Goal: Obtain resource: Download file/media

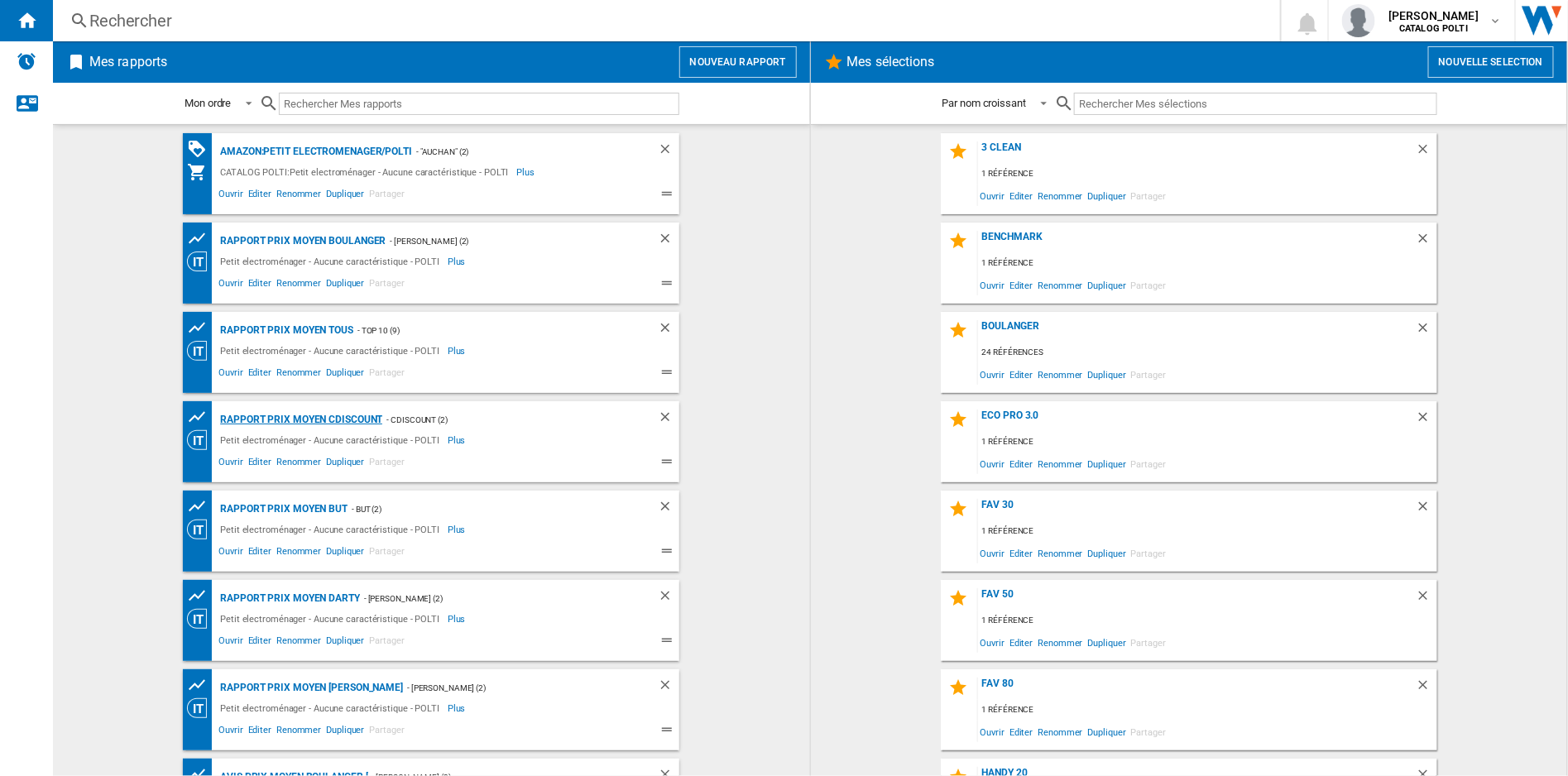
click at [318, 414] on div "Rapport Prix Moyen CDiscount" at bounding box center [299, 419] width 166 height 21
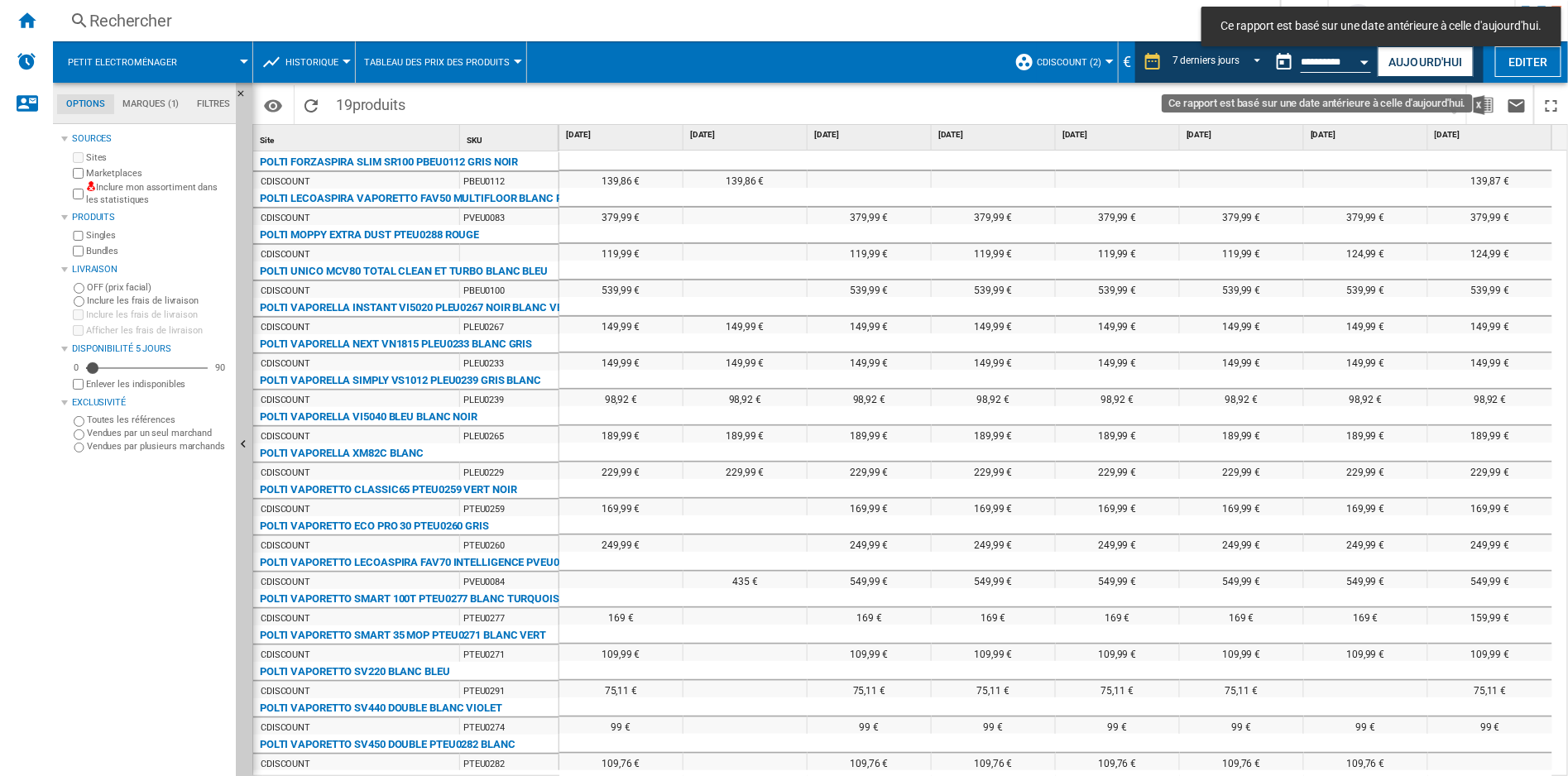
click at [1360, 55] on button "Open calendar" at bounding box center [1364, 59] width 30 height 30
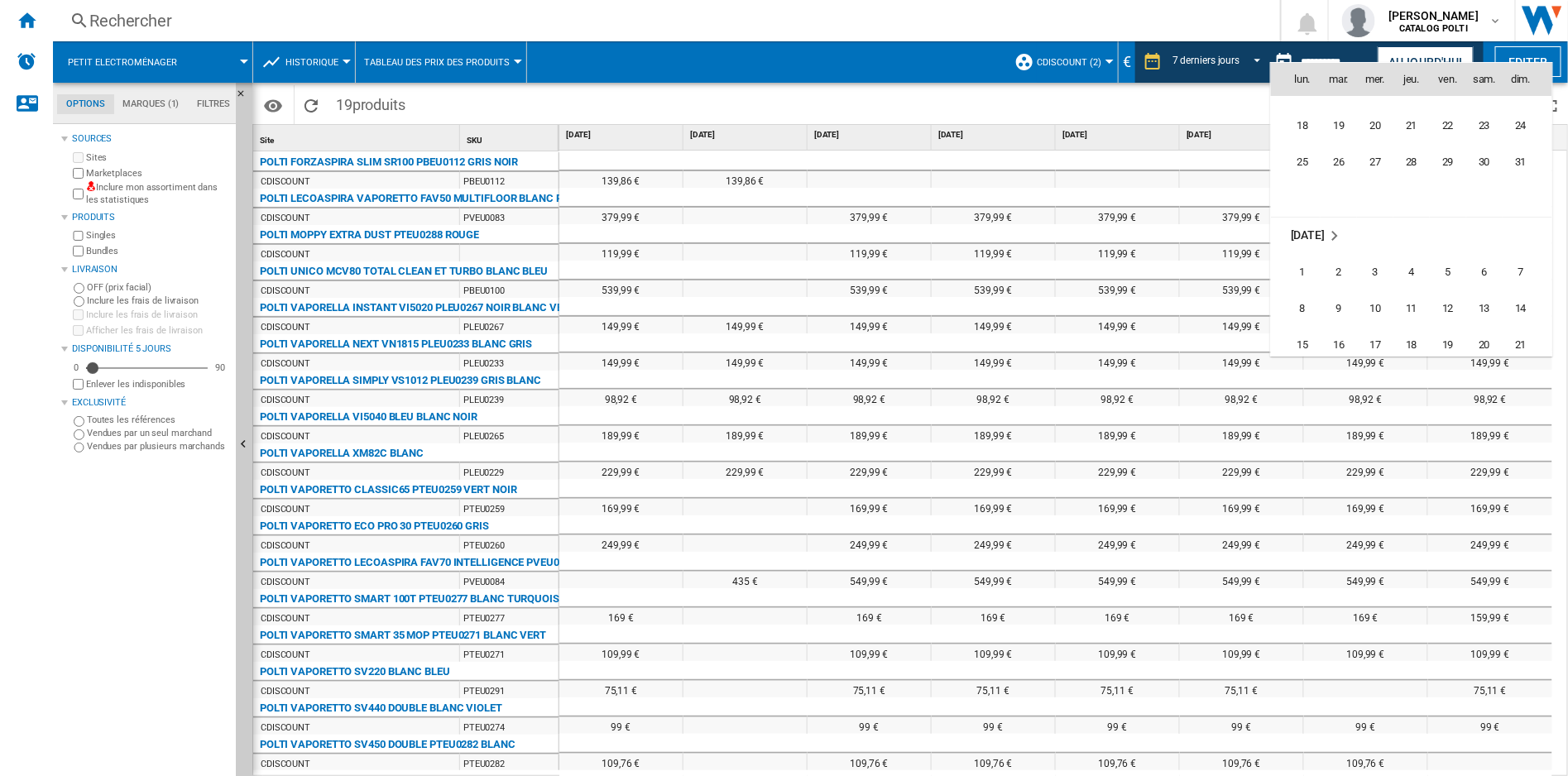
scroll to position [7891, 0]
click at [1303, 259] on span "22" at bounding box center [1302, 258] width 35 height 35
type input "**********"
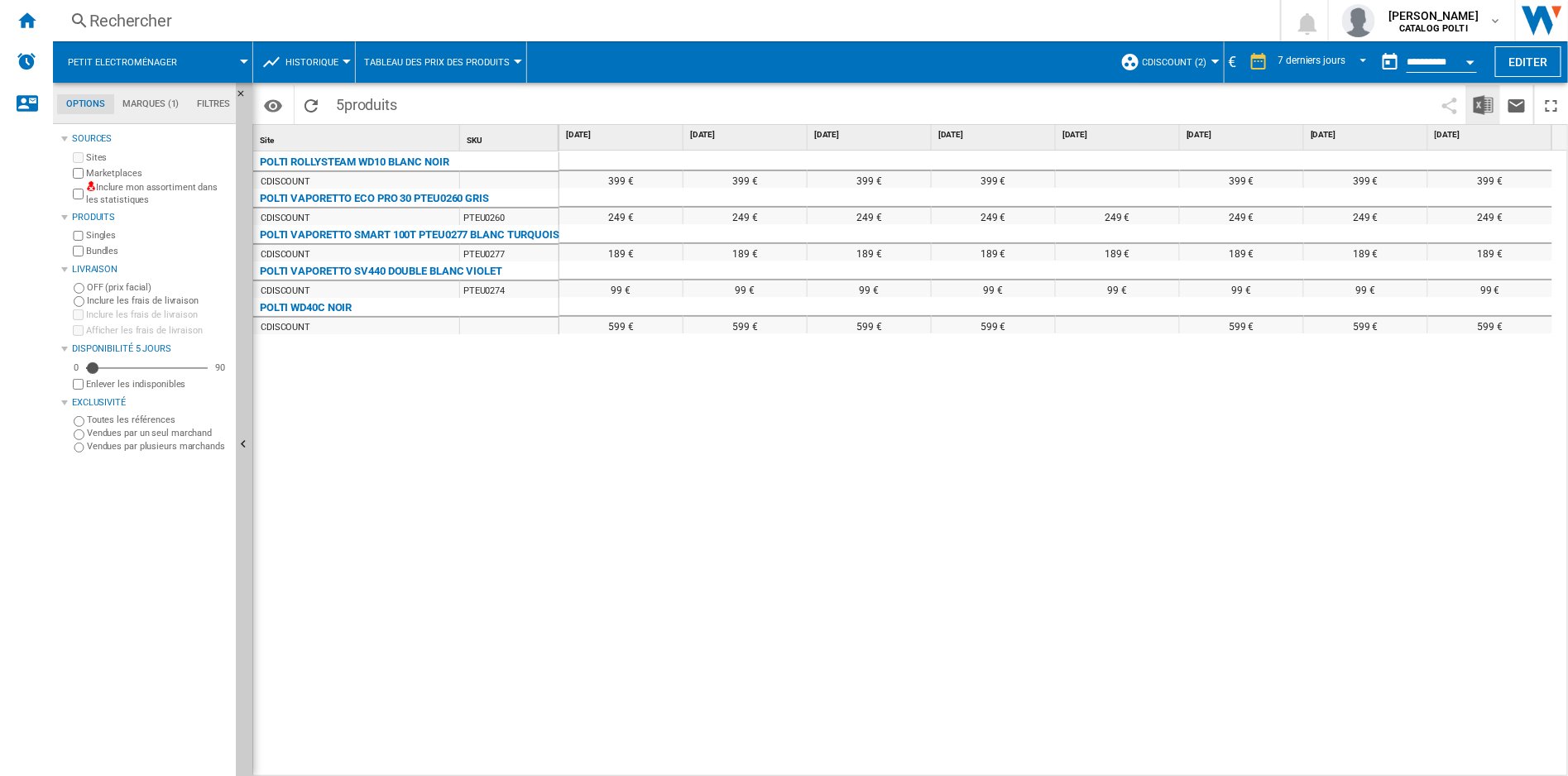
click at [1489, 106] on img "Télécharger au format Excel" at bounding box center [1484, 105] width 20 height 20
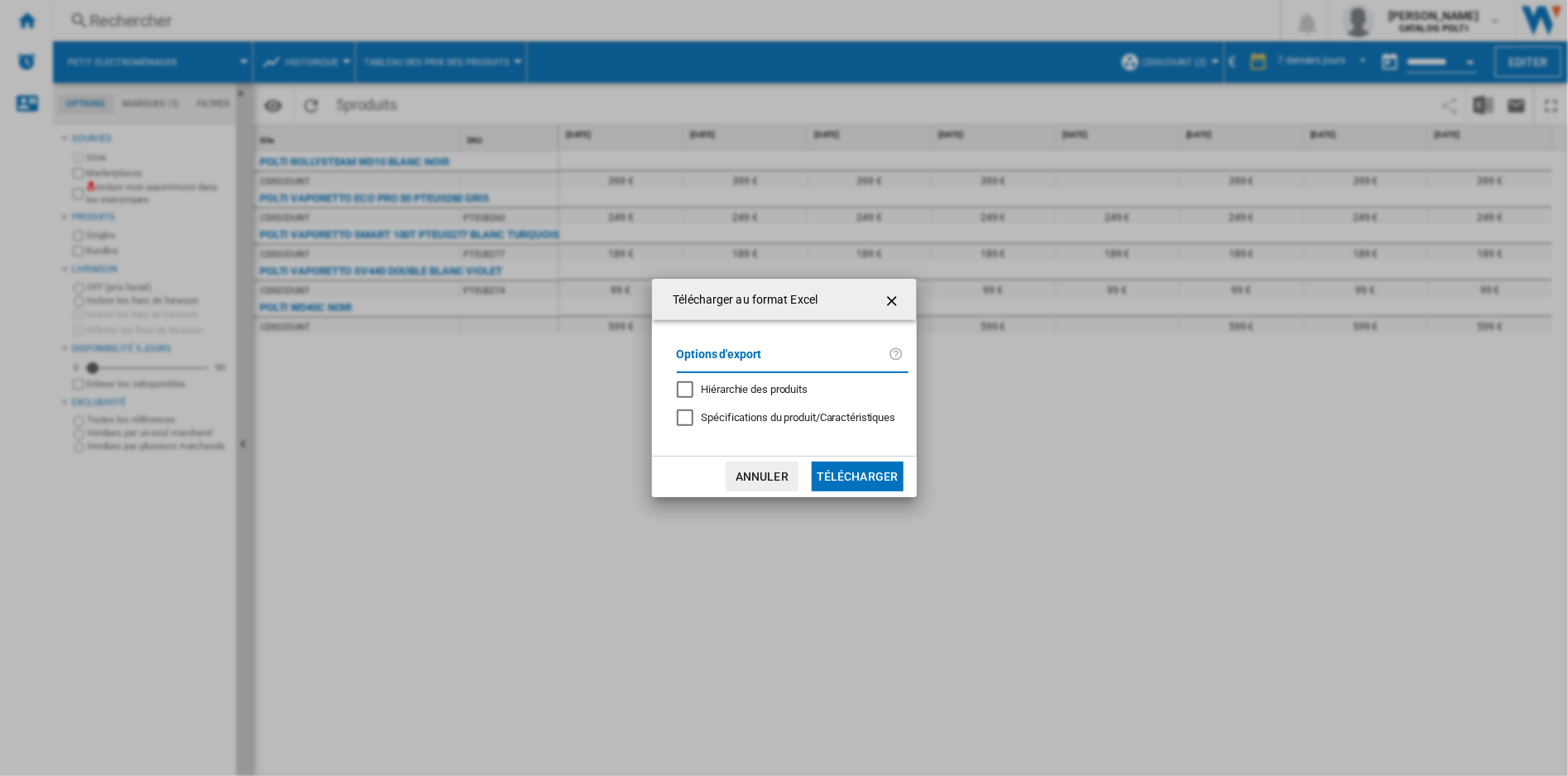
click at [842, 471] on button "Télécharger" at bounding box center [857, 475] width 92 height 30
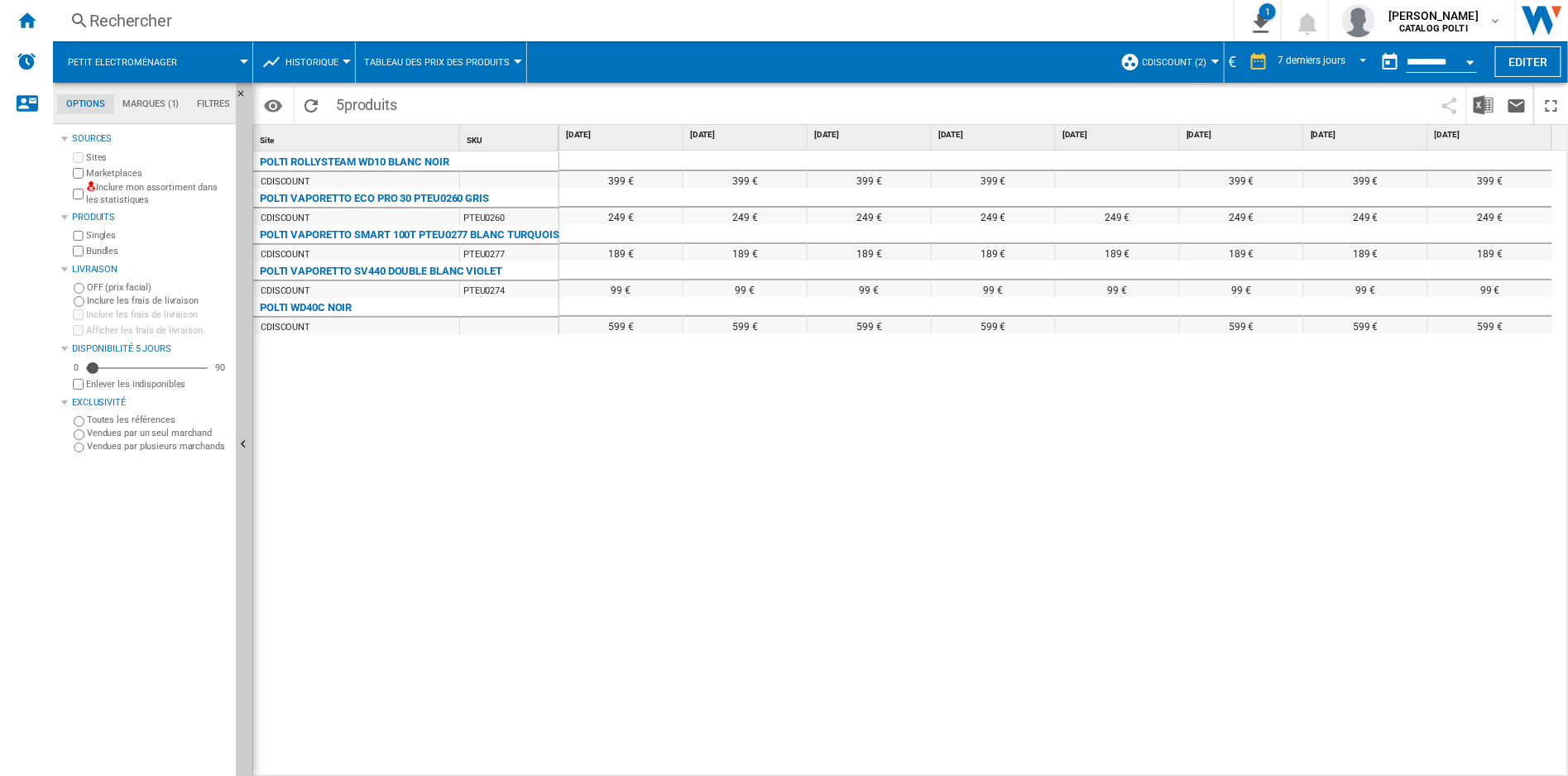
click at [641, 560] on div "399 € 399 € 399 € 399 € 399 € 399 € 399 € 249 € 249 € 249 € 249 € 249 € 249 € 2…" at bounding box center [1064, 464] width 1010 height 627
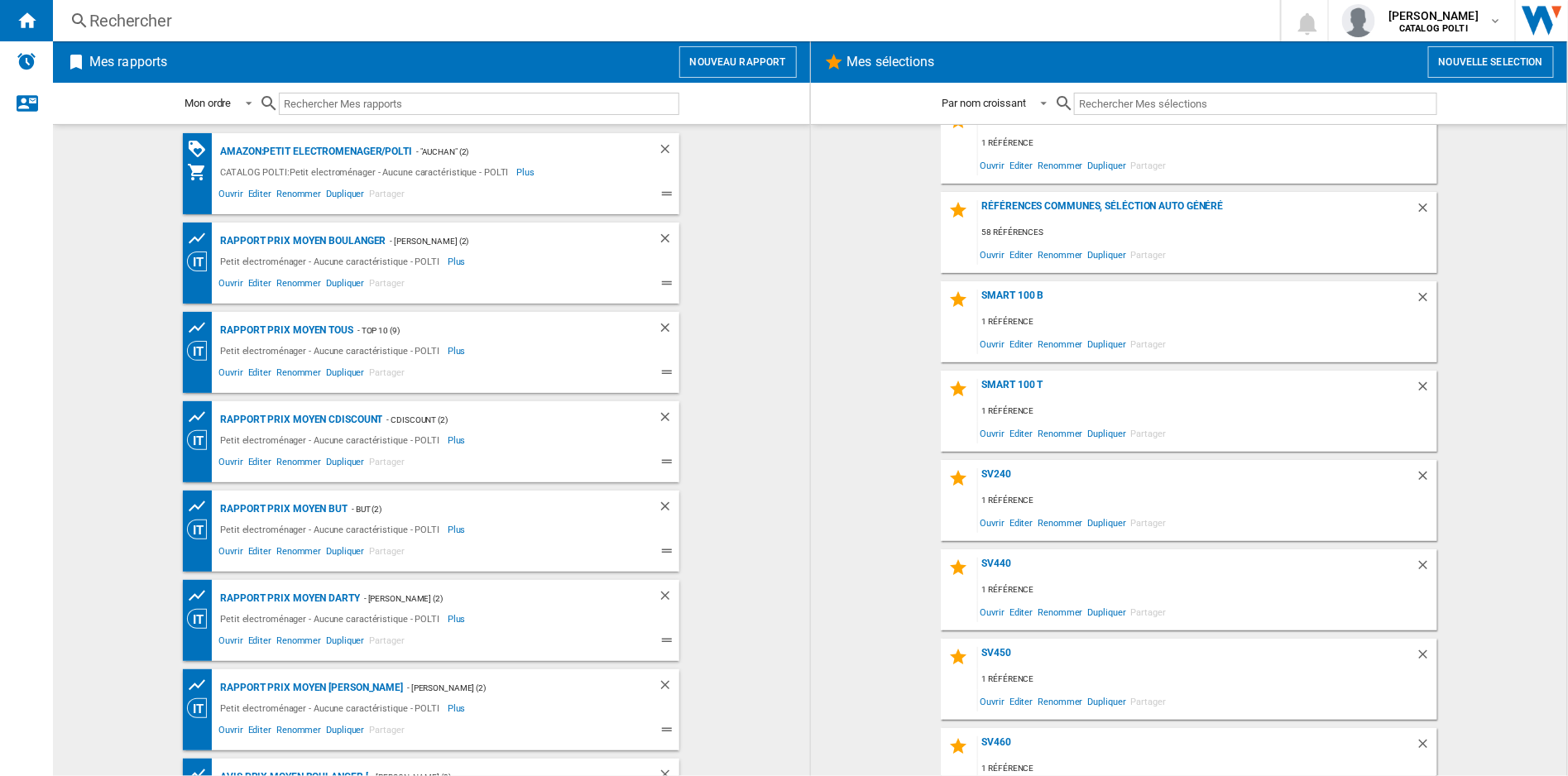
scroll to position [1194, 0]
click at [999, 556] on div "SV450" at bounding box center [1197, 566] width 438 height 22
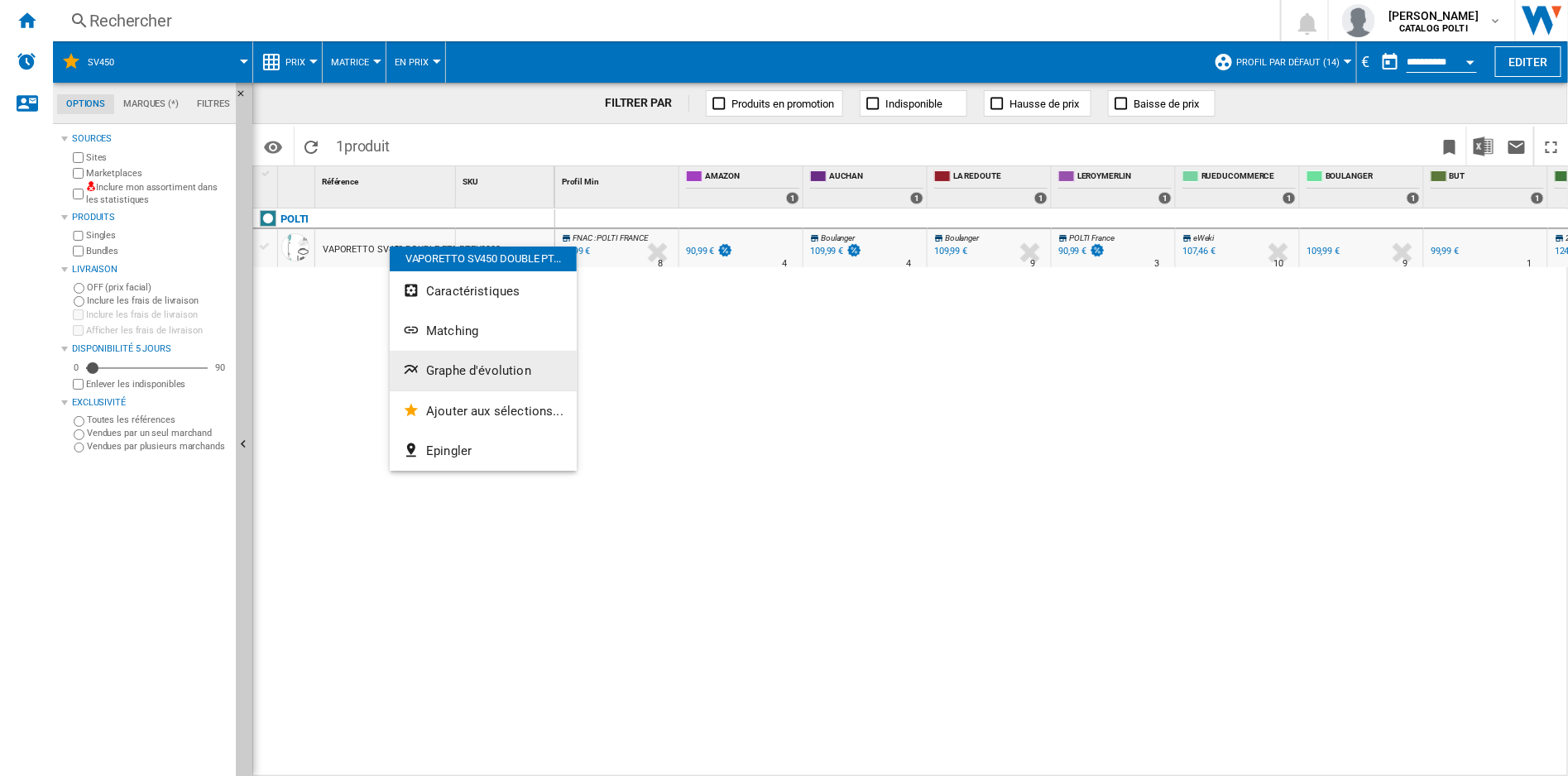
click at [517, 370] on span "Graphe d'évolution" at bounding box center [478, 371] width 105 height 15
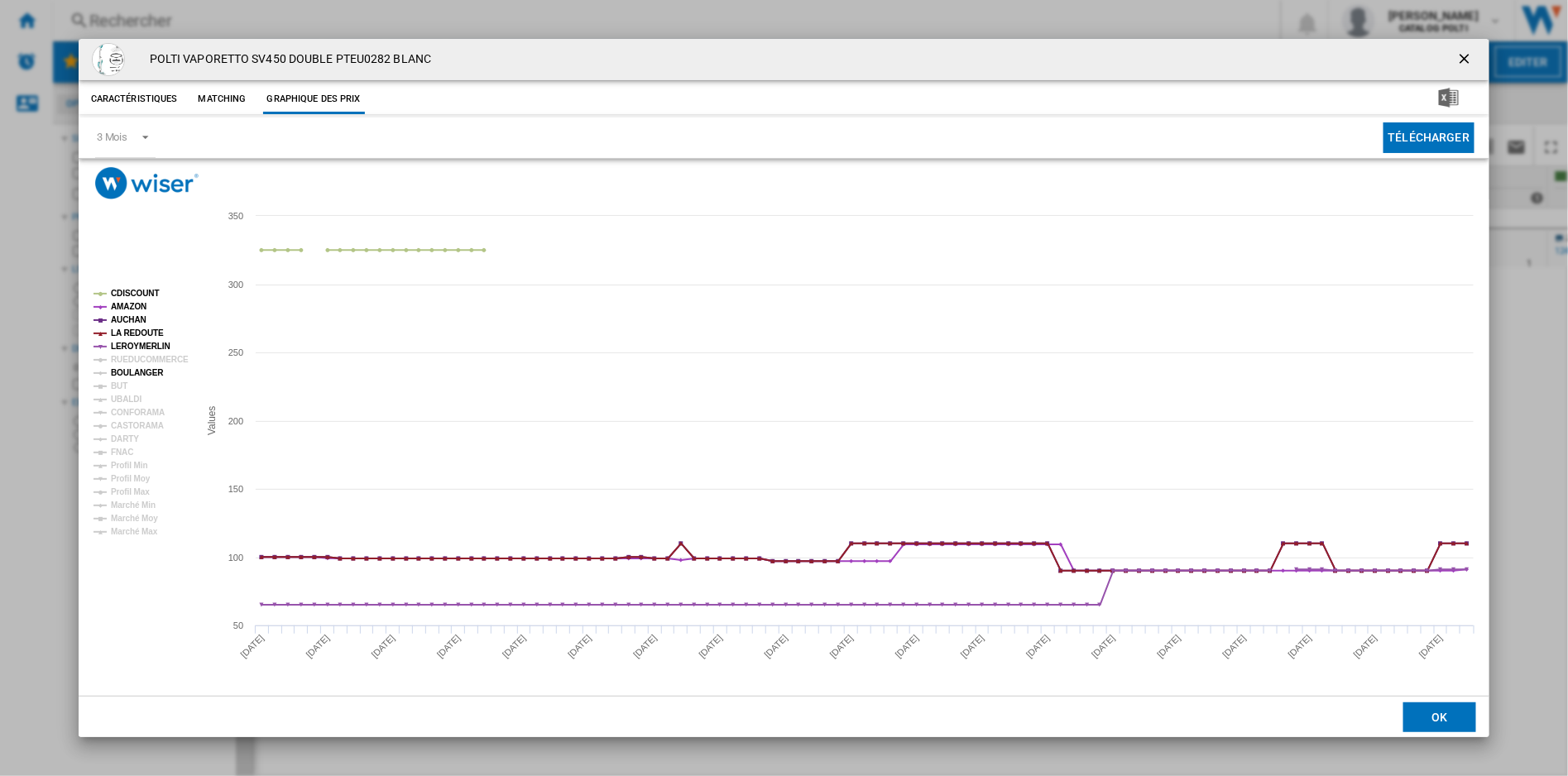
click at [149, 370] on tspan "BOULANGER" at bounding box center [137, 372] width 53 height 9
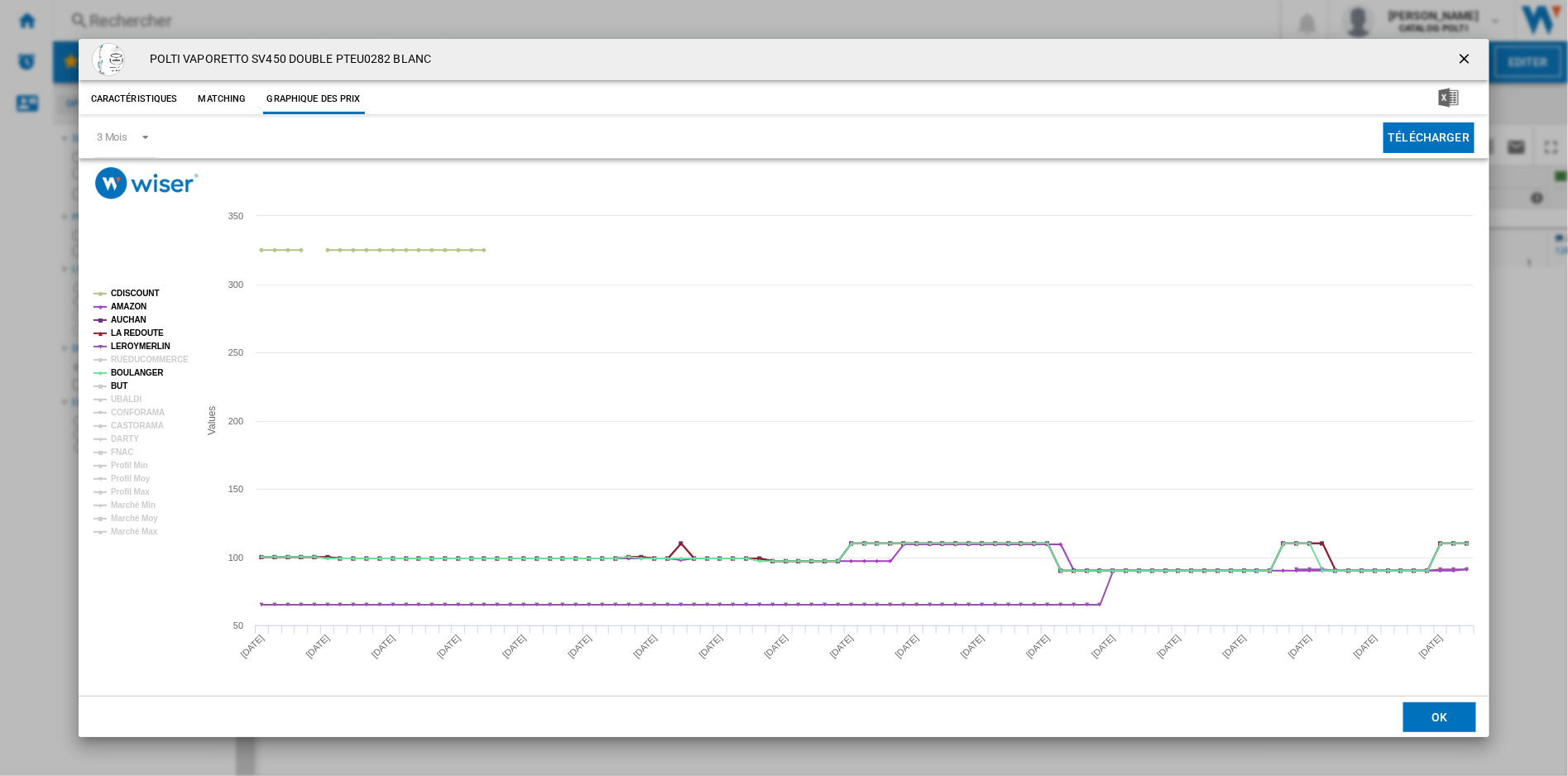
click at [116, 381] on tspan "BUT" at bounding box center [119, 386] width 16 height 9
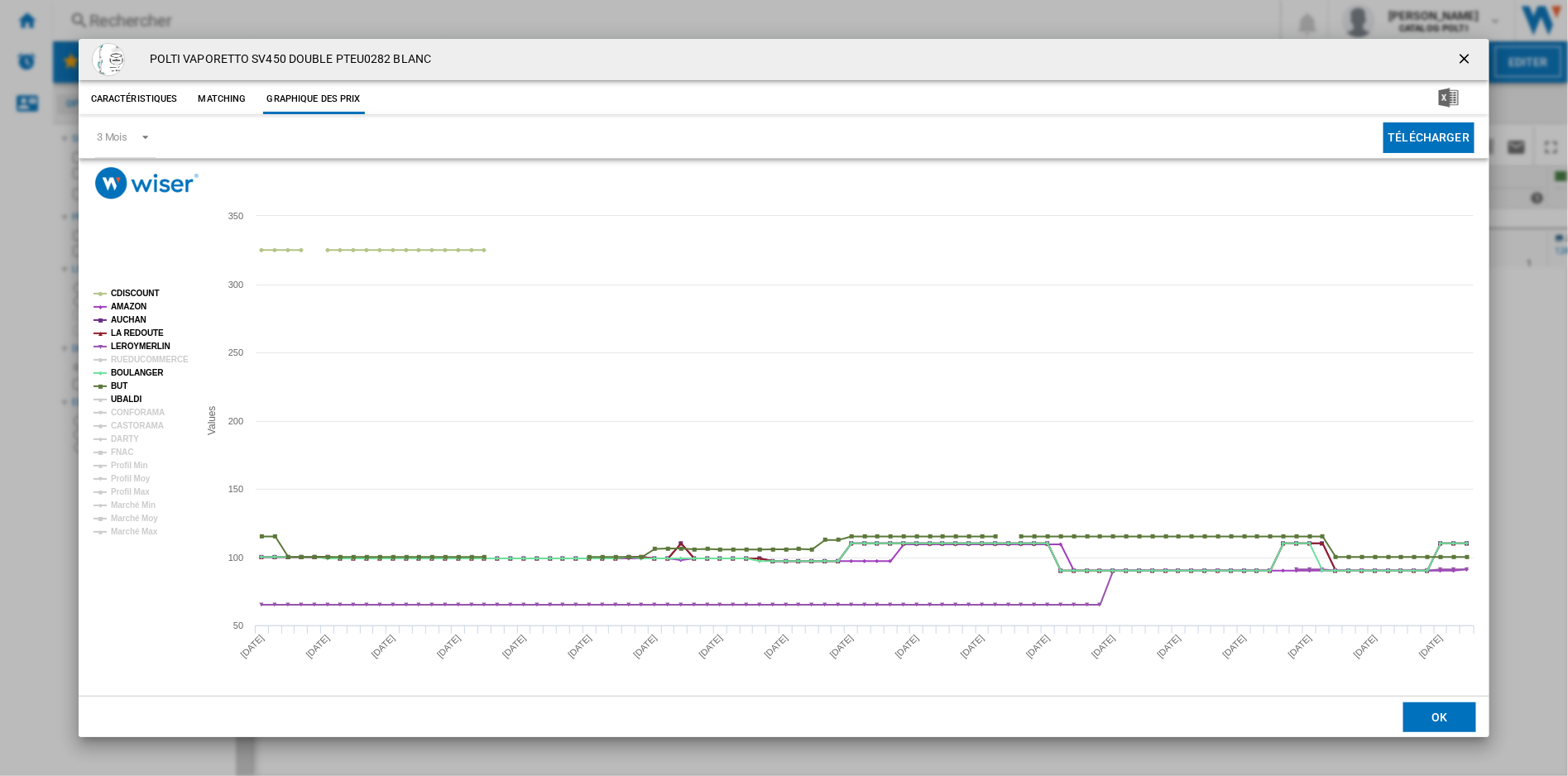
click at [117, 395] on tspan "UBALDI" at bounding box center [127, 399] width 31 height 9
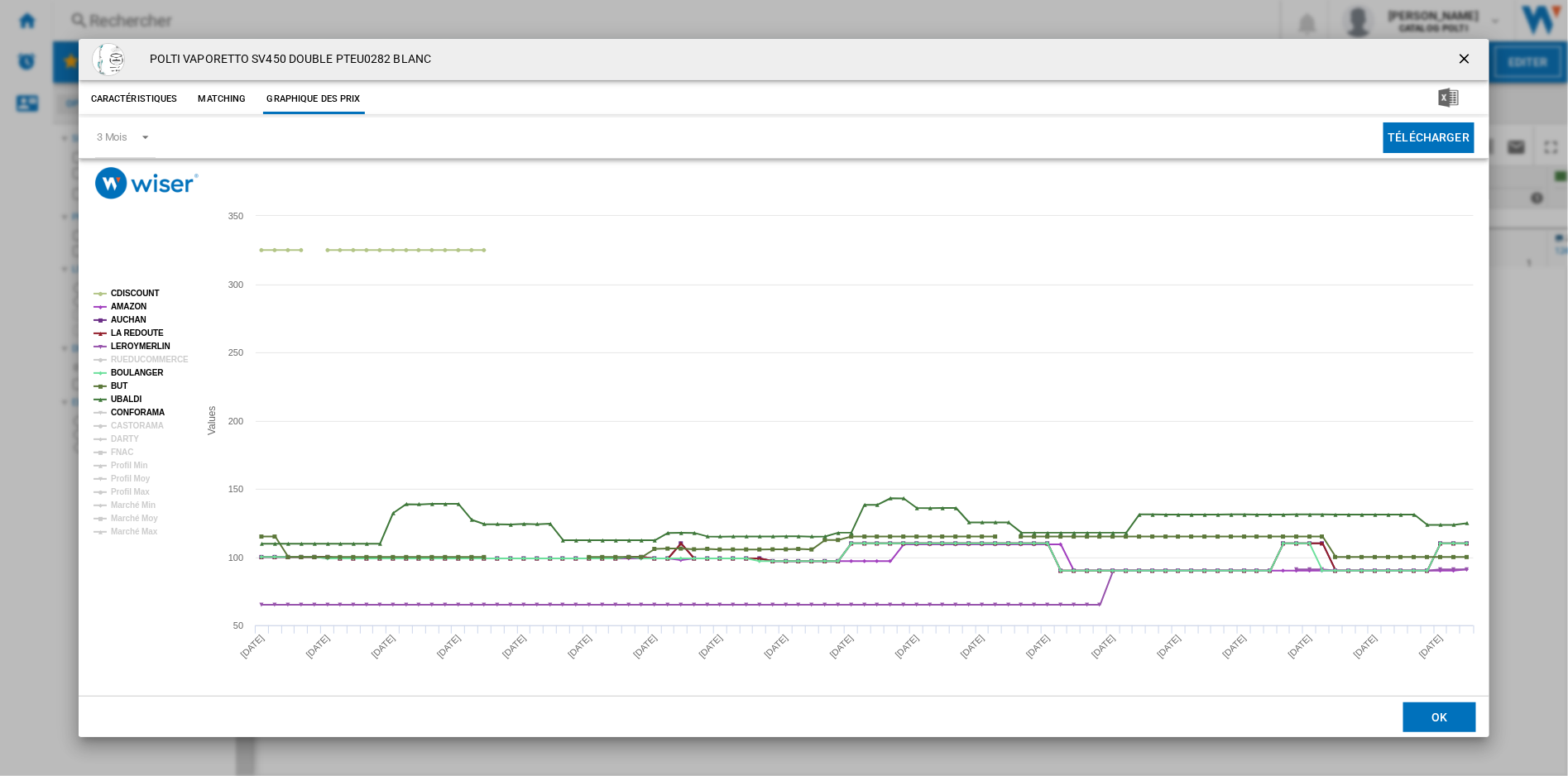
click at [134, 408] on tspan "CONFORAMA" at bounding box center [138, 412] width 54 height 9
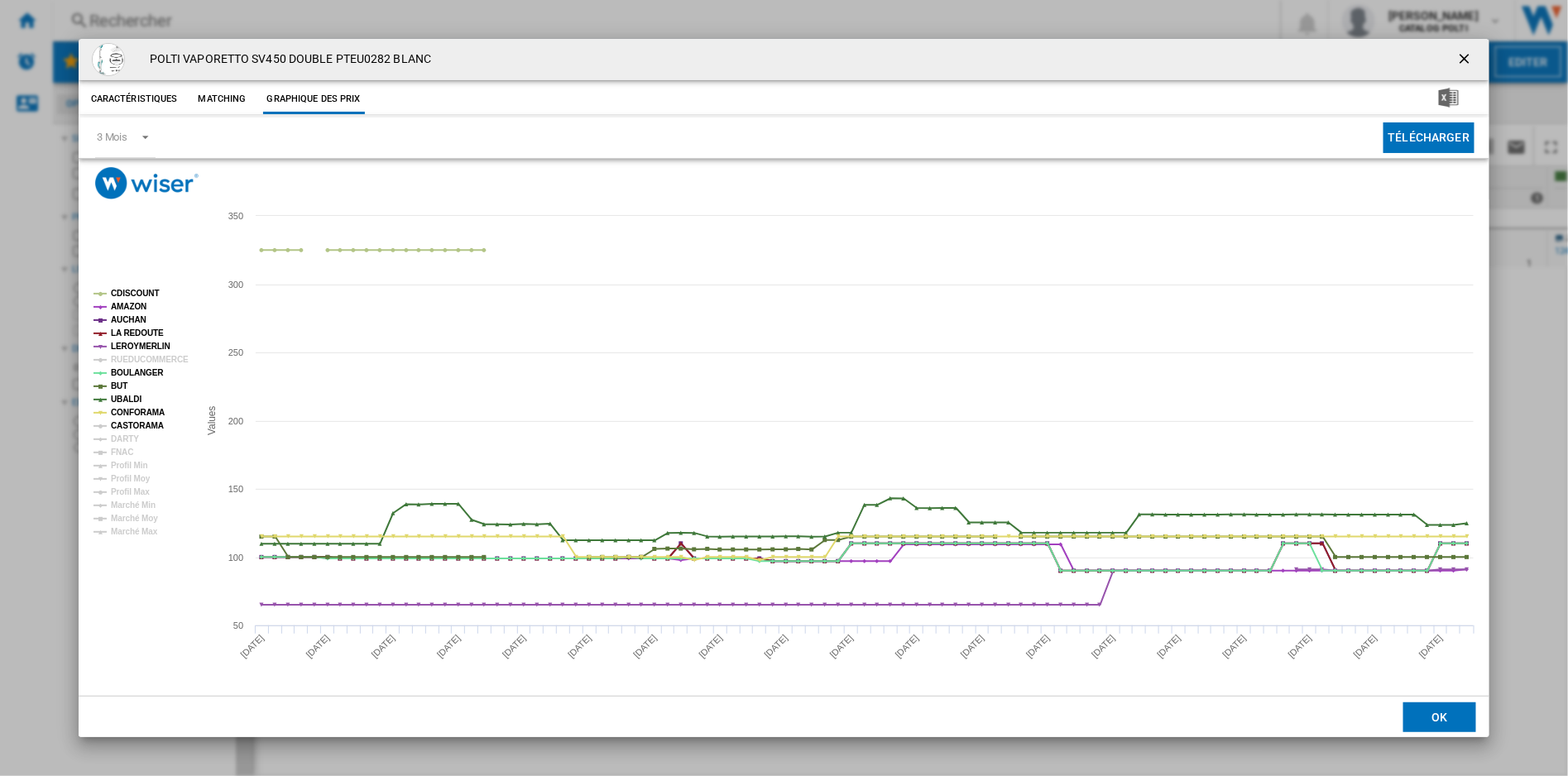
click at [144, 421] on tspan "CASTORAMA" at bounding box center [137, 425] width 53 height 9
click at [143, 291] on tspan "CDISCOUNT" at bounding box center [136, 293] width 48 height 9
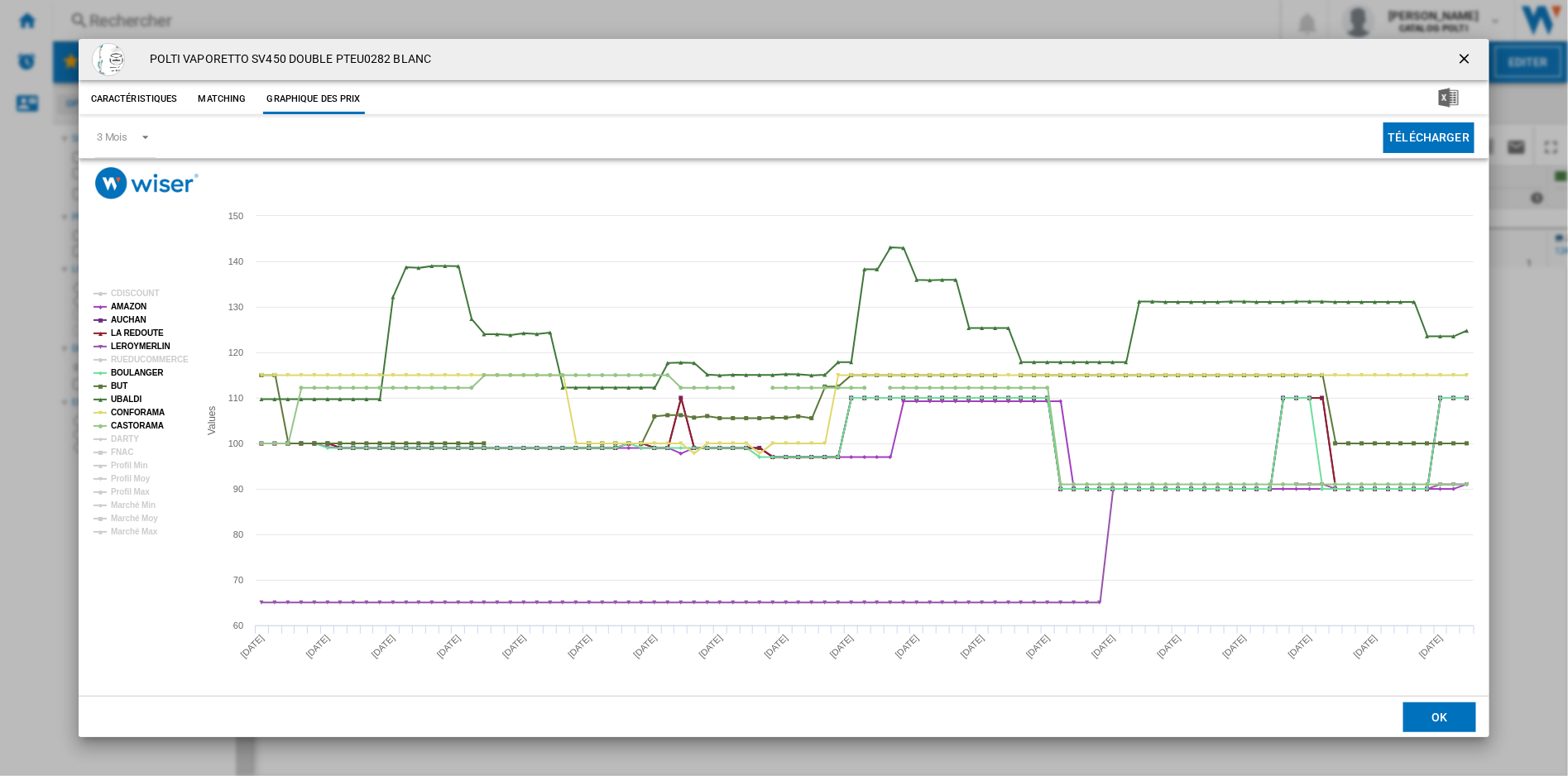
click at [1461, 58] on ng-md-icon "getI18NText('BUTTONS.CLOSE_DIALOG')" at bounding box center [1466, 60] width 20 height 20
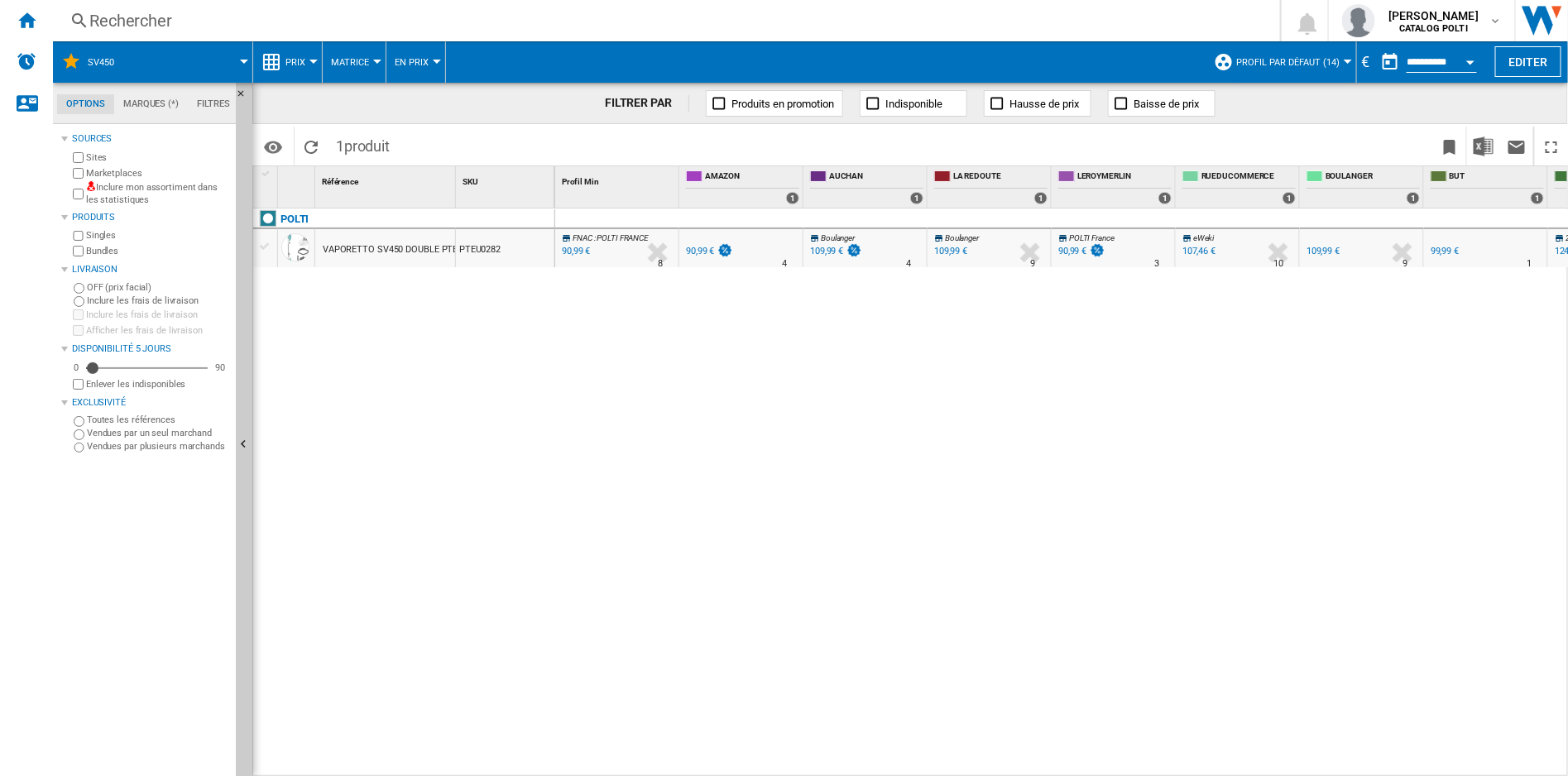
click at [1078, 252] on div "90,99 €" at bounding box center [1072, 251] width 28 height 11
